Goal: Check status

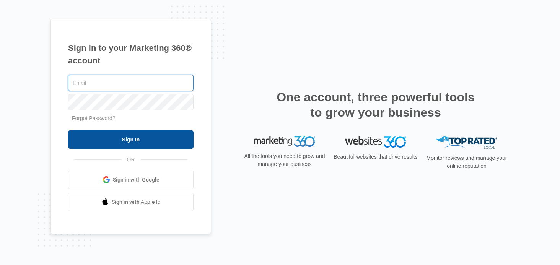
type input "[EMAIL_ADDRESS][DOMAIN_NAME]"
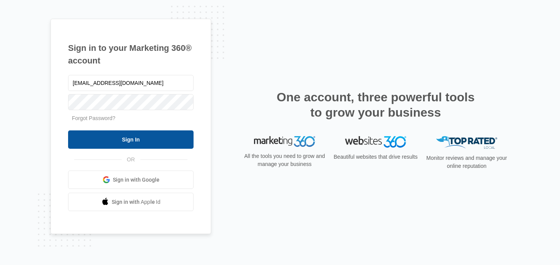
click at [137, 143] on input "Sign In" at bounding box center [130, 139] width 125 height 18
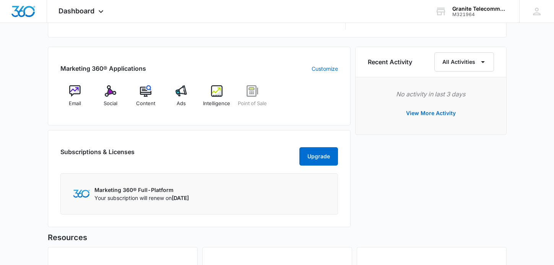
scroll to position [459, 0]
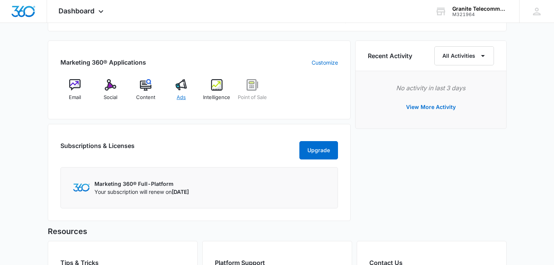
click at [184, 86] on img at bounding box center [181, 84] width 11 height 11
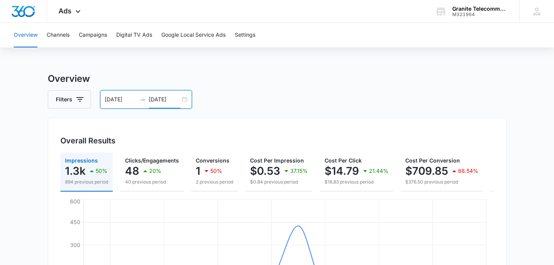
click at [159, 100] on input "[DATE]" at bounding box center [165, 99] width 32 height 8
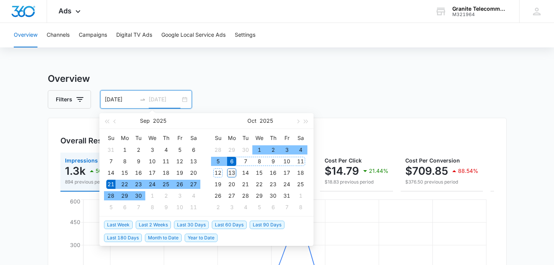
type input "[DATE]"
click at [232, 172] on div "13" at bounding box center [231, 172] width 9 height 9
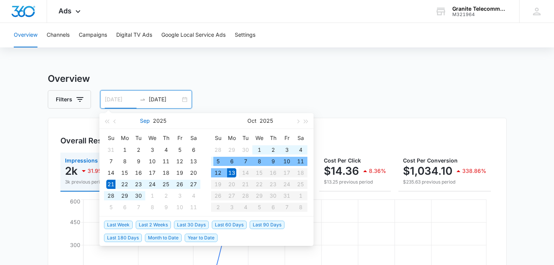
type input "[DATE]"
click at [117, 103] on input "[DATE]" at bounding box center [121, 99] width 32 height 8
